Goal: Go to known website: Go to known website

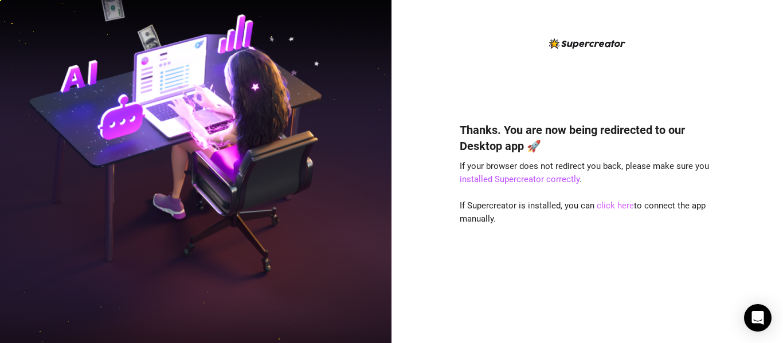
click at [618, 203] on link "click here" at bounding box center [615, 206] width 37 height 10
click at [620, 209] on link "click here" at bounding box center [615, 206] width 37 height 10
click at [616, 208] on link "click here" at bounding box center [615, 206] width 37 height 10
click at [614, 206] on link "click here" at bounding box center [615, 206] width 37 height 10
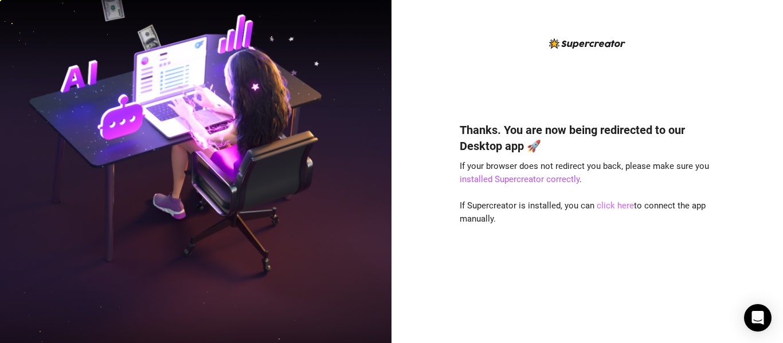
click at [616, 210] on link "click here" at bounding box center [615, 206] width 37 height 10
click at [615, 204] on link "click here" at bounding box center [615, 206] width 37 height 10
click at [618, 208] on link "click here" at bounding box center [615, 206] width 37 height 10
click at [733, 53] on div "Thanks. You are now being redirected to our Desktop app 🚀 If your browser does …" at bounding box center [588, 171] width 392 height 343
